Goal: Find specific page/section: Find specific page/section

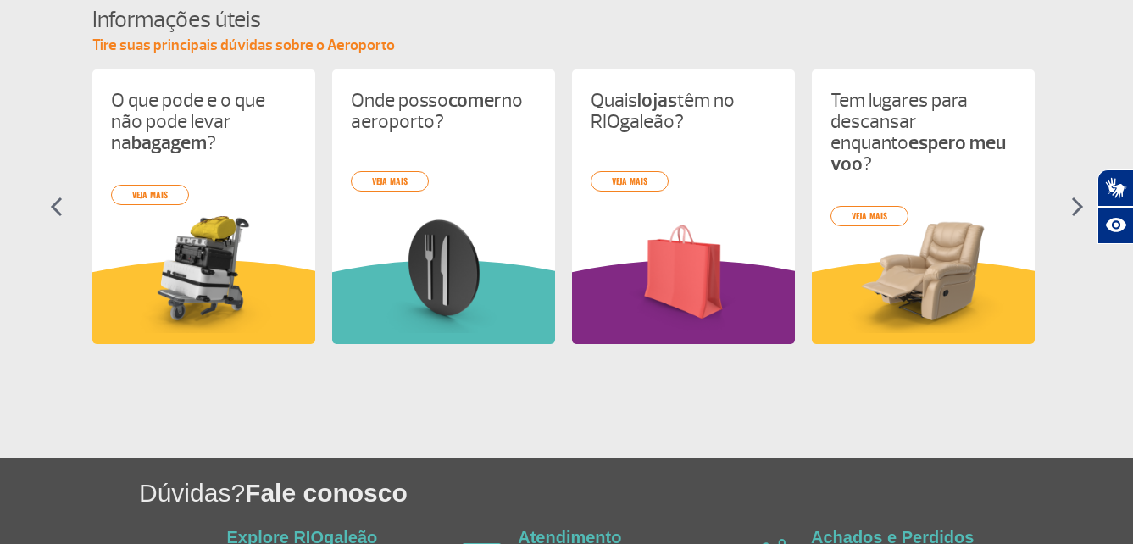
scroll to position [901, 0]
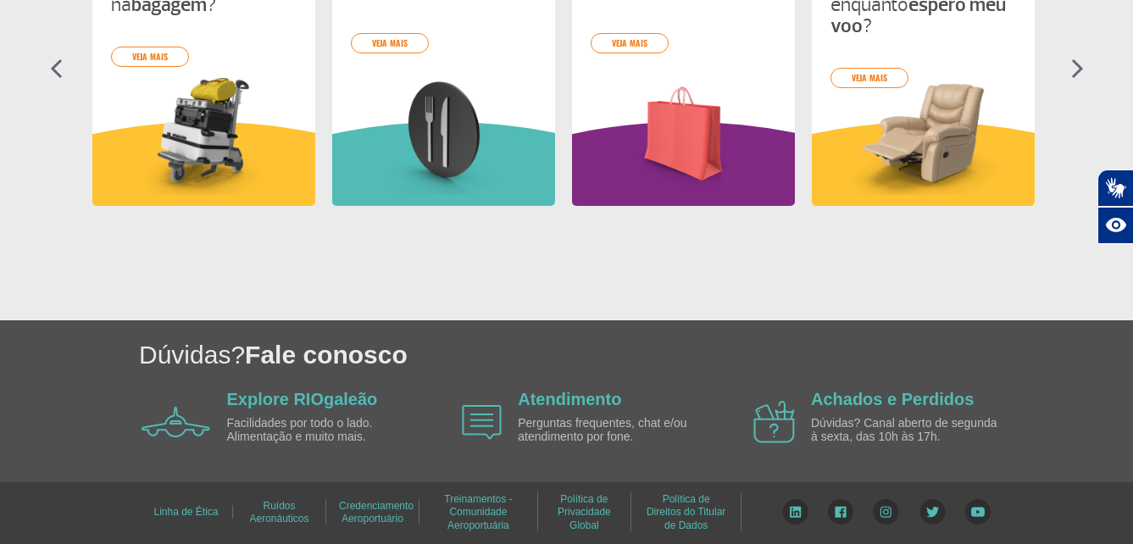
click at [1067, 66] on section "Informações úteis Tire suas principais dúvidas sobre o Aeroporto O que pode e o…" at bounding box center [566, 51] width 1133 height 370
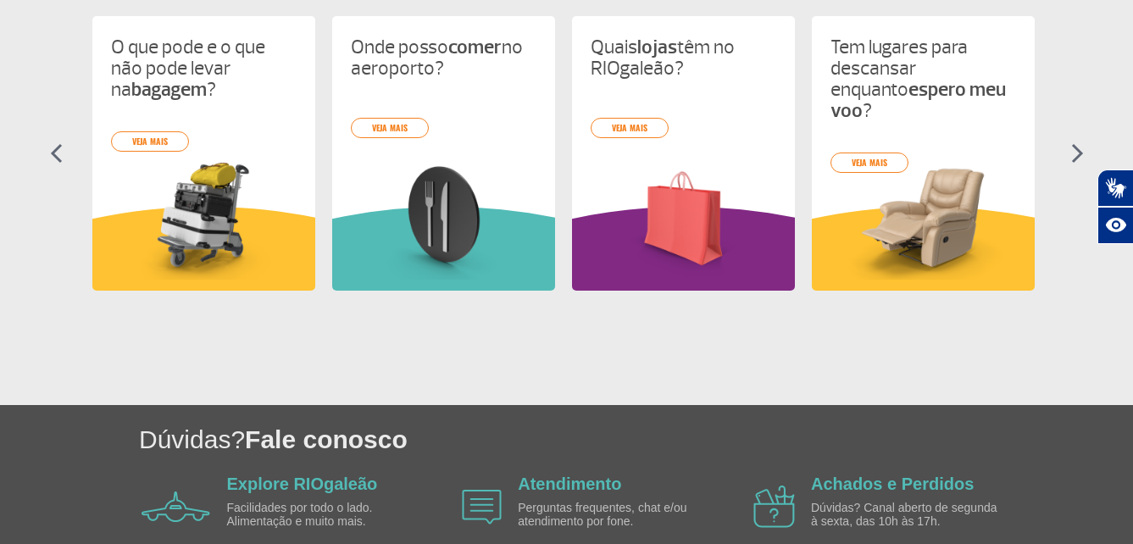
scroll to position [731, 0]
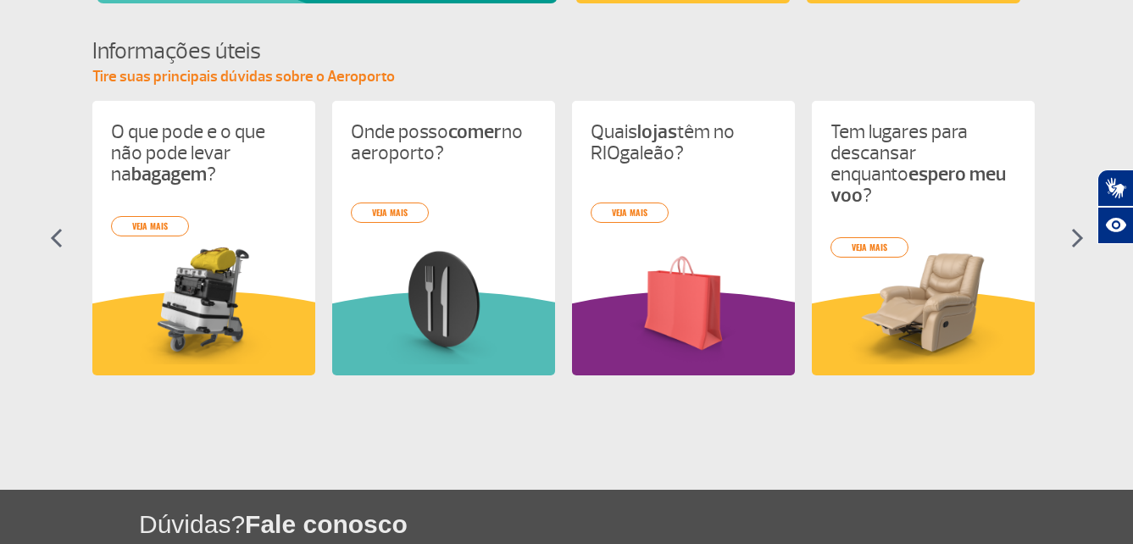
click at [1080, 241] on img at bounding box center [1077, 238] width 13 height 20
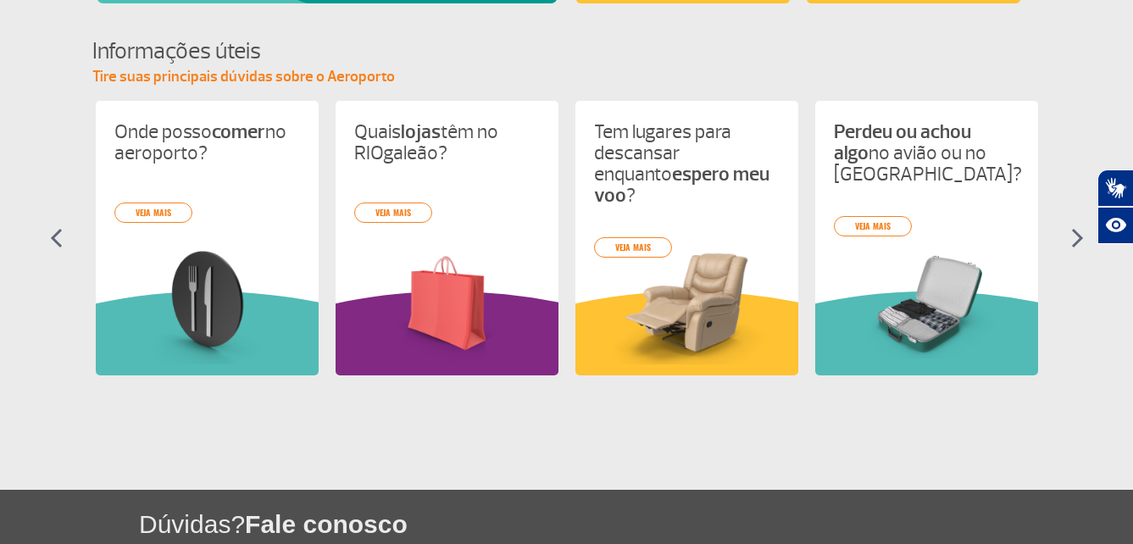
scroll to position [0, 240]
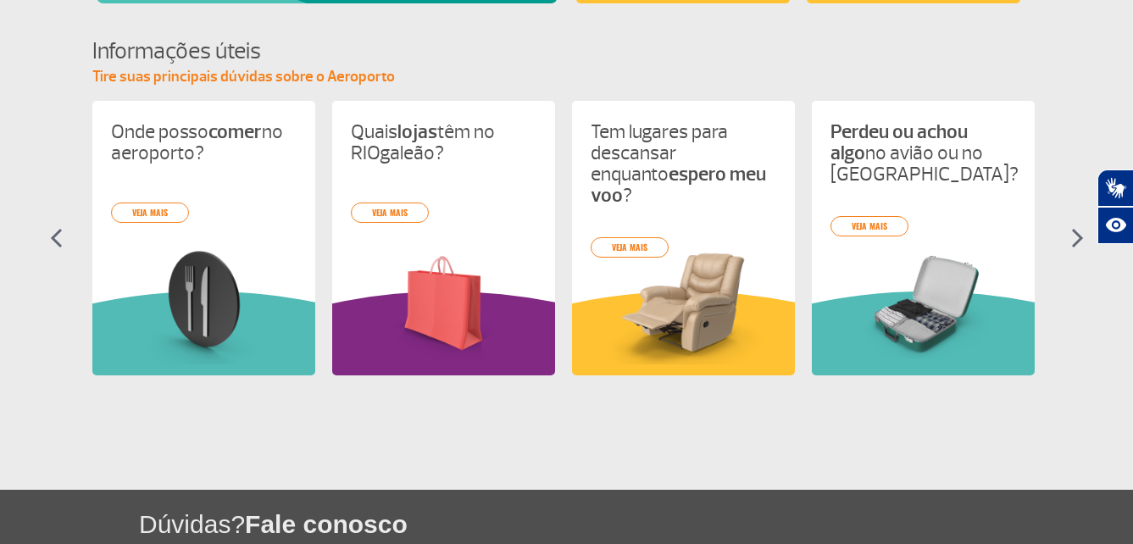
click at [1080, 241] on img at bounding box center [1077, 238] width 13 height 20
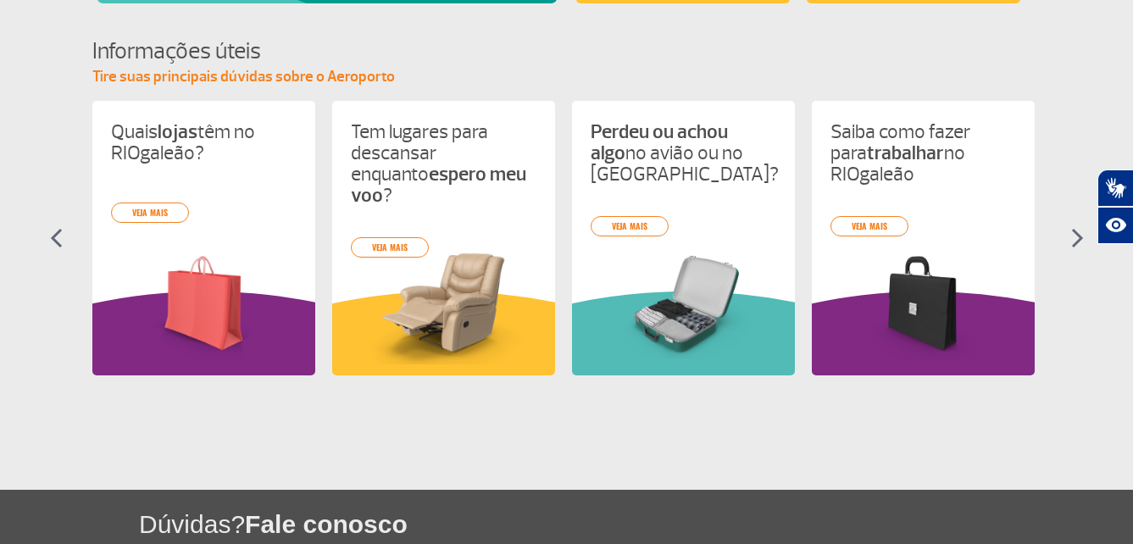
click at [1080, 241] on img at bounding box center [1077, 238] width 13 height 20
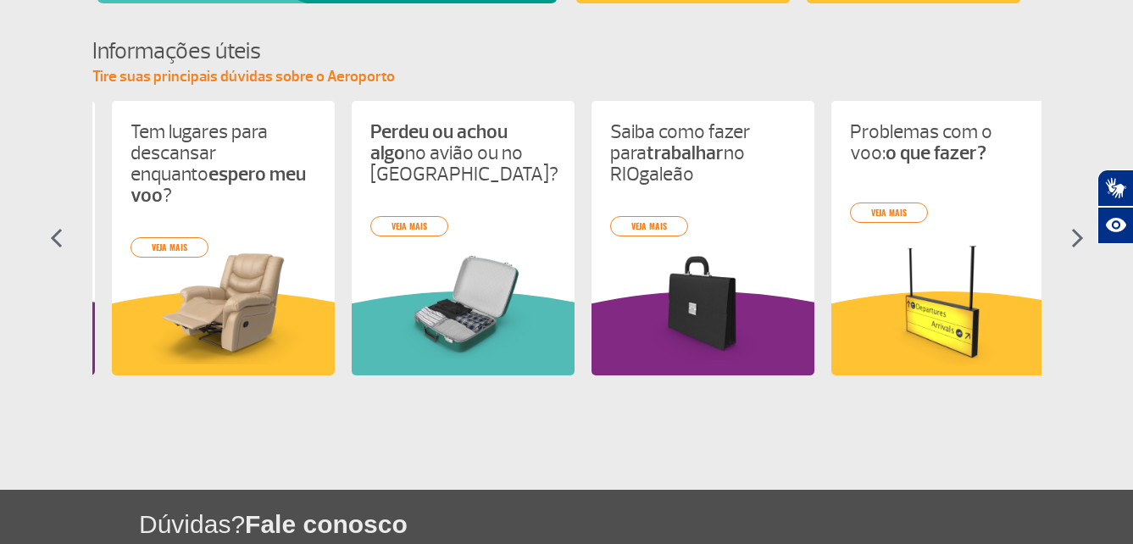
scroll to position [0, 720]
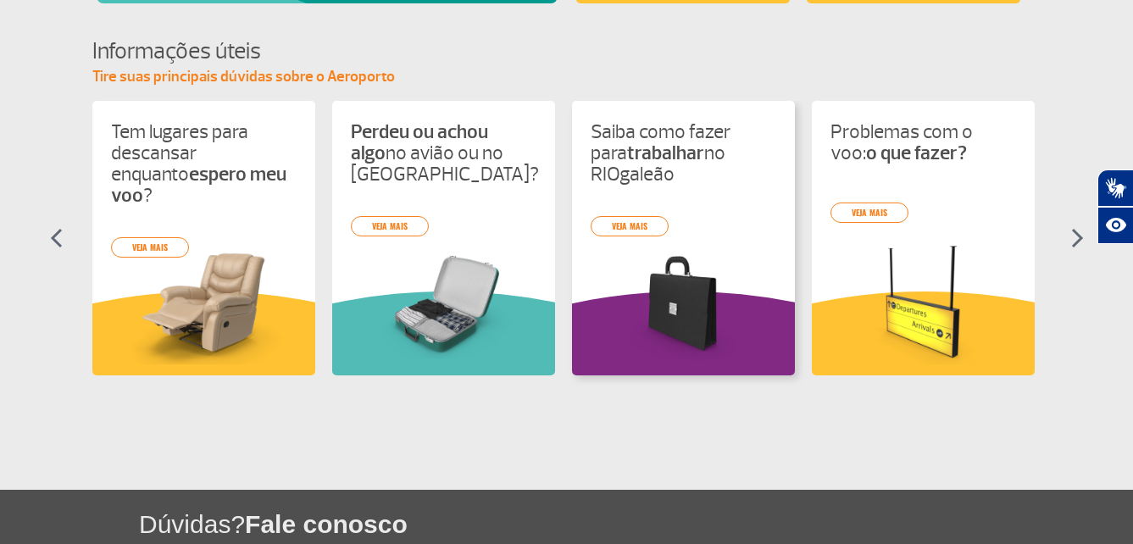
click at [640, 164] on div "O que pode e o que não pode levar na bagagem ? veja mais Onde posso comer no ae…" at bounding box center [566, 253] width 949 height 305
click at [625, 229] on link "veja mais" at bounding box center [630, 226] width 78 height 20
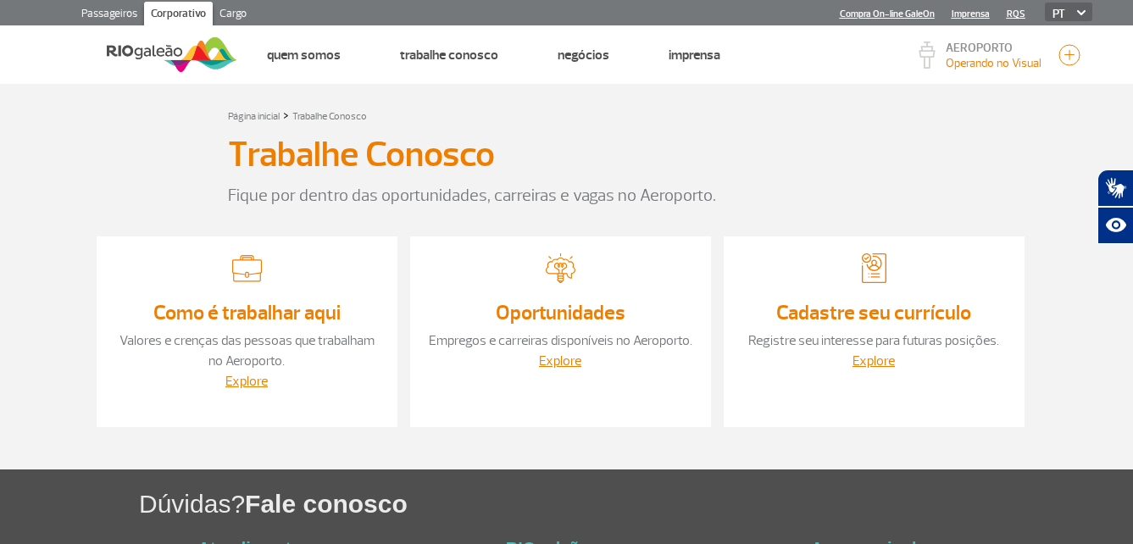
click at [575, 317] on link "Oportunidades" at bounding box center [561, 312] width 130 height 25
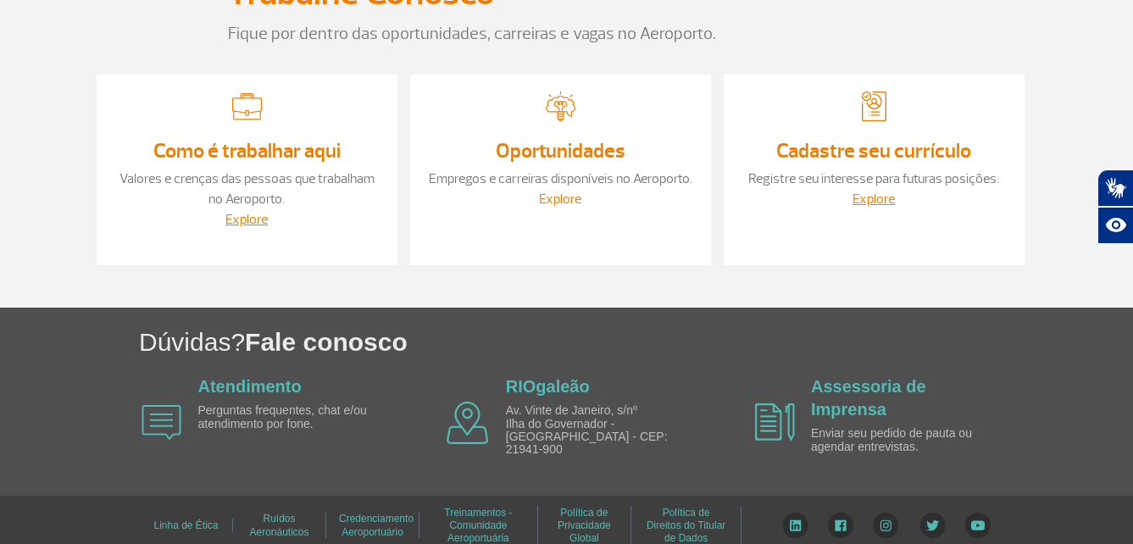
click at [565, 197] on link "Explore" at bounding box center [560, 199] width 42 height 17
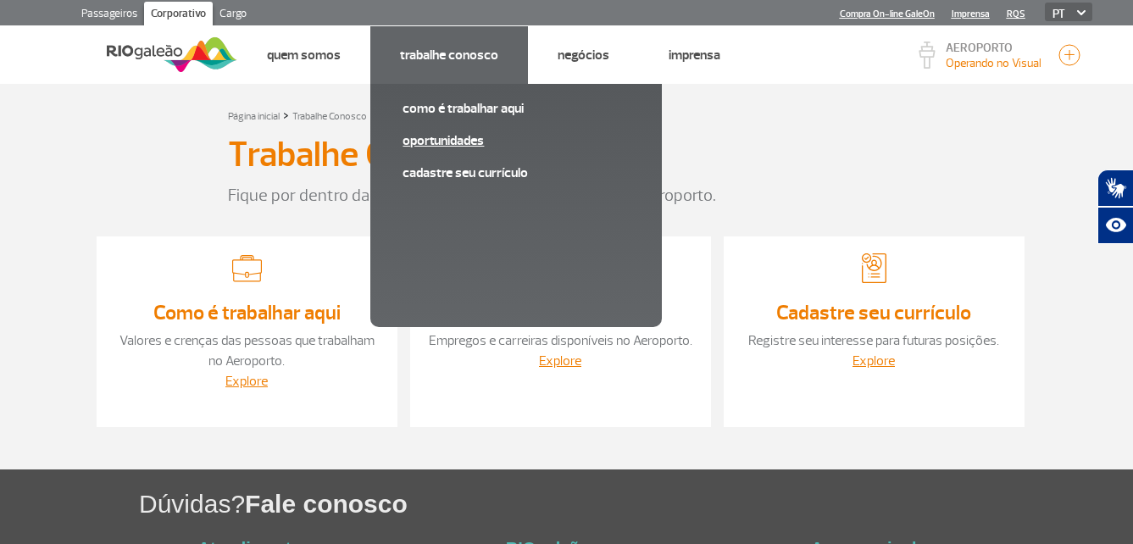
click at [446, 143] on link "Oportunidades" at bounding box center [516, 140] width 227 height 19
